Goal: Task Accomplishment & Management: Manage account settings

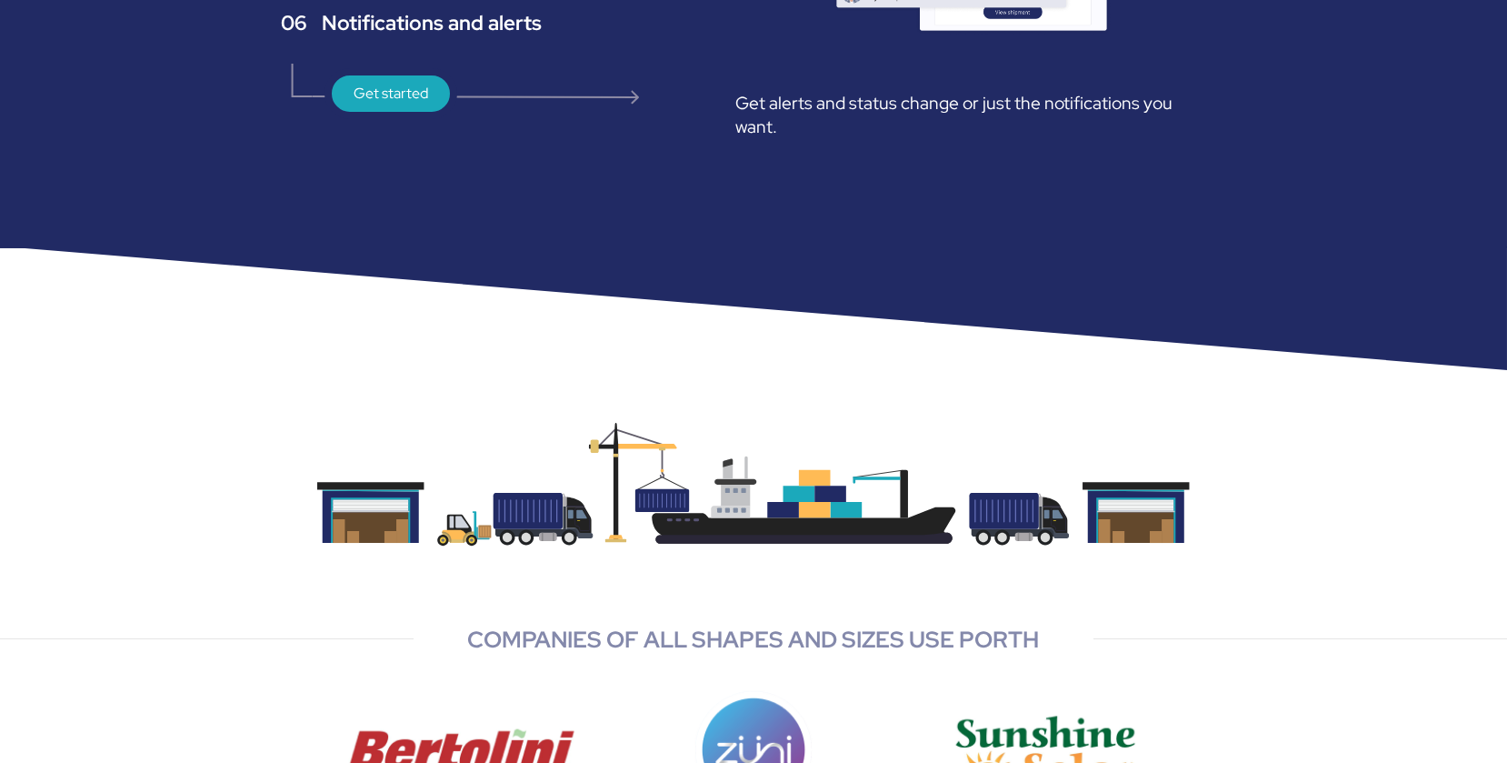
scroll to position [4490, 0]
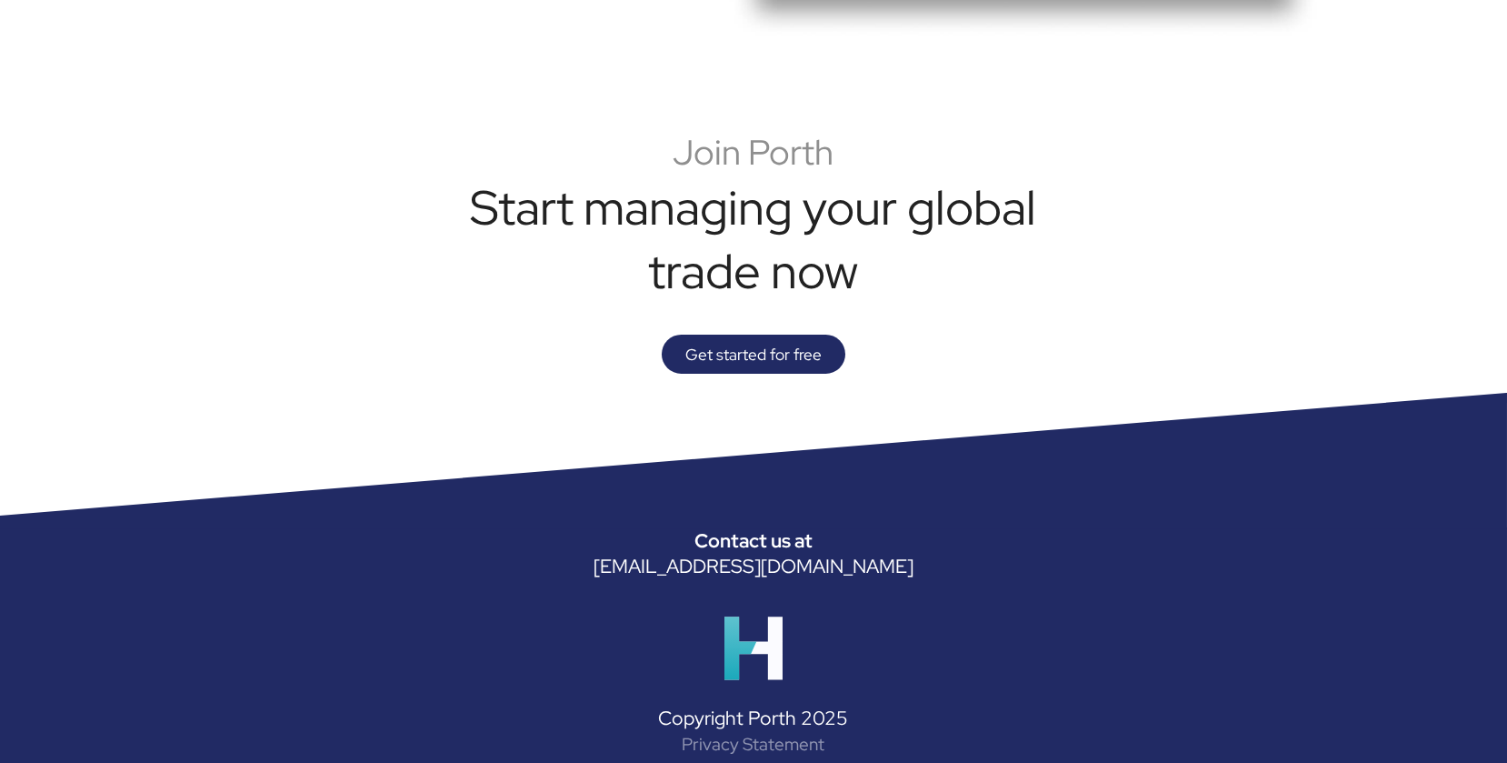
click at [767, 335] on div "Get started for free" at bounding box center [754, 353] width 184 height 39
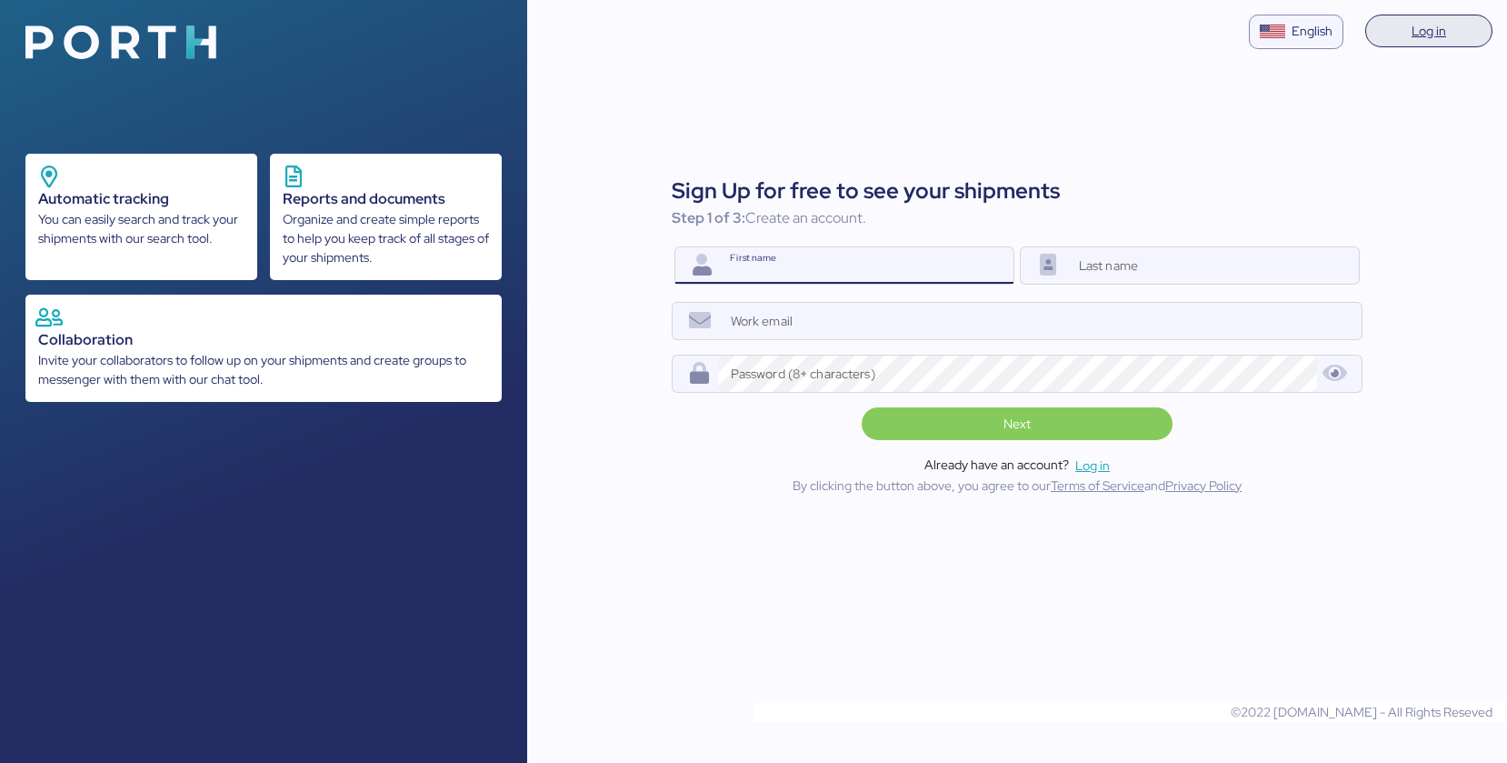
click at [1442, 35] on span "Log in" at bounding box center [1429, 31] width 35 height 22
